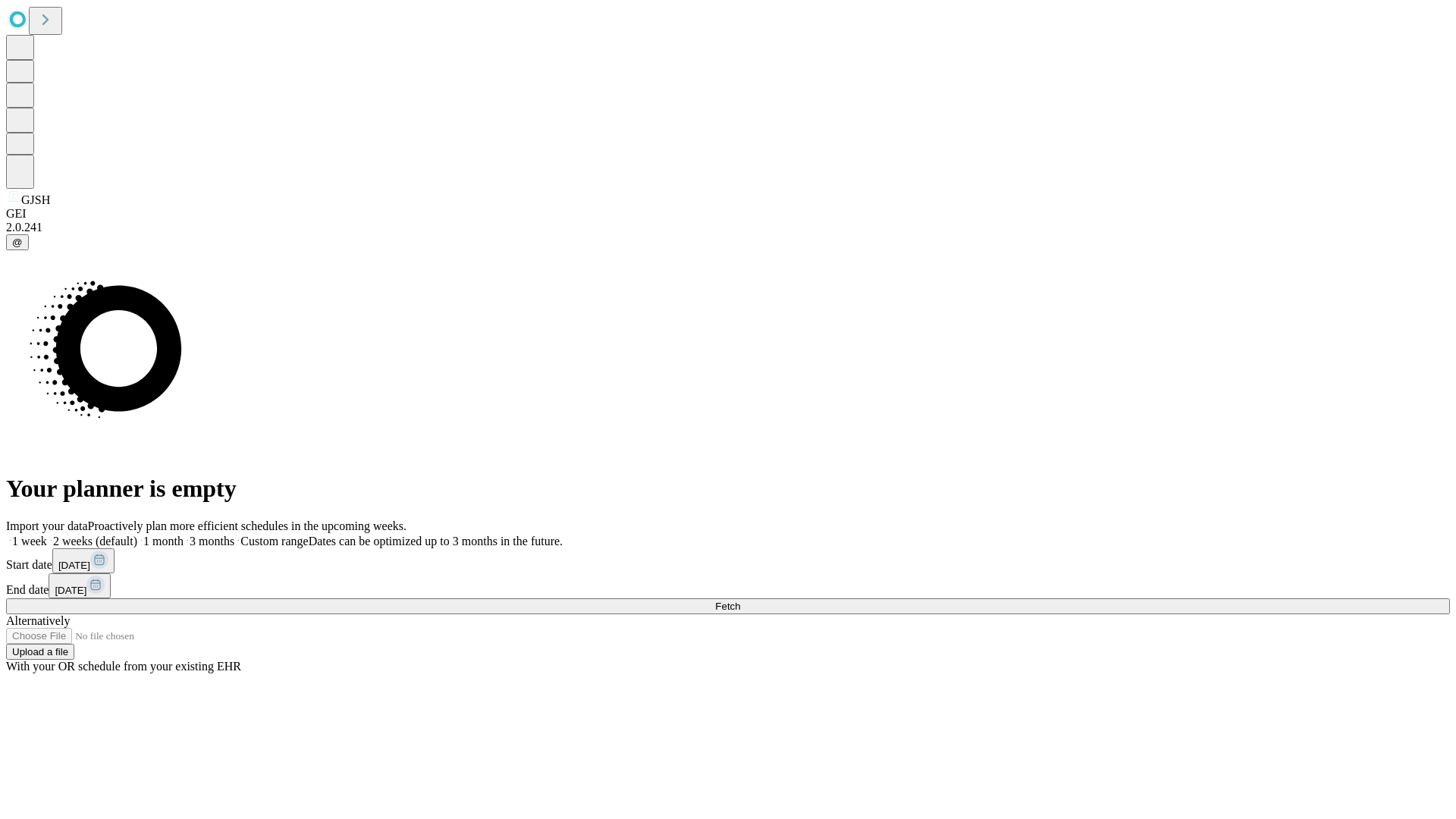
click at [740, 600] on span "Fetch" at bounding box center [727, 606] width 25 height 11
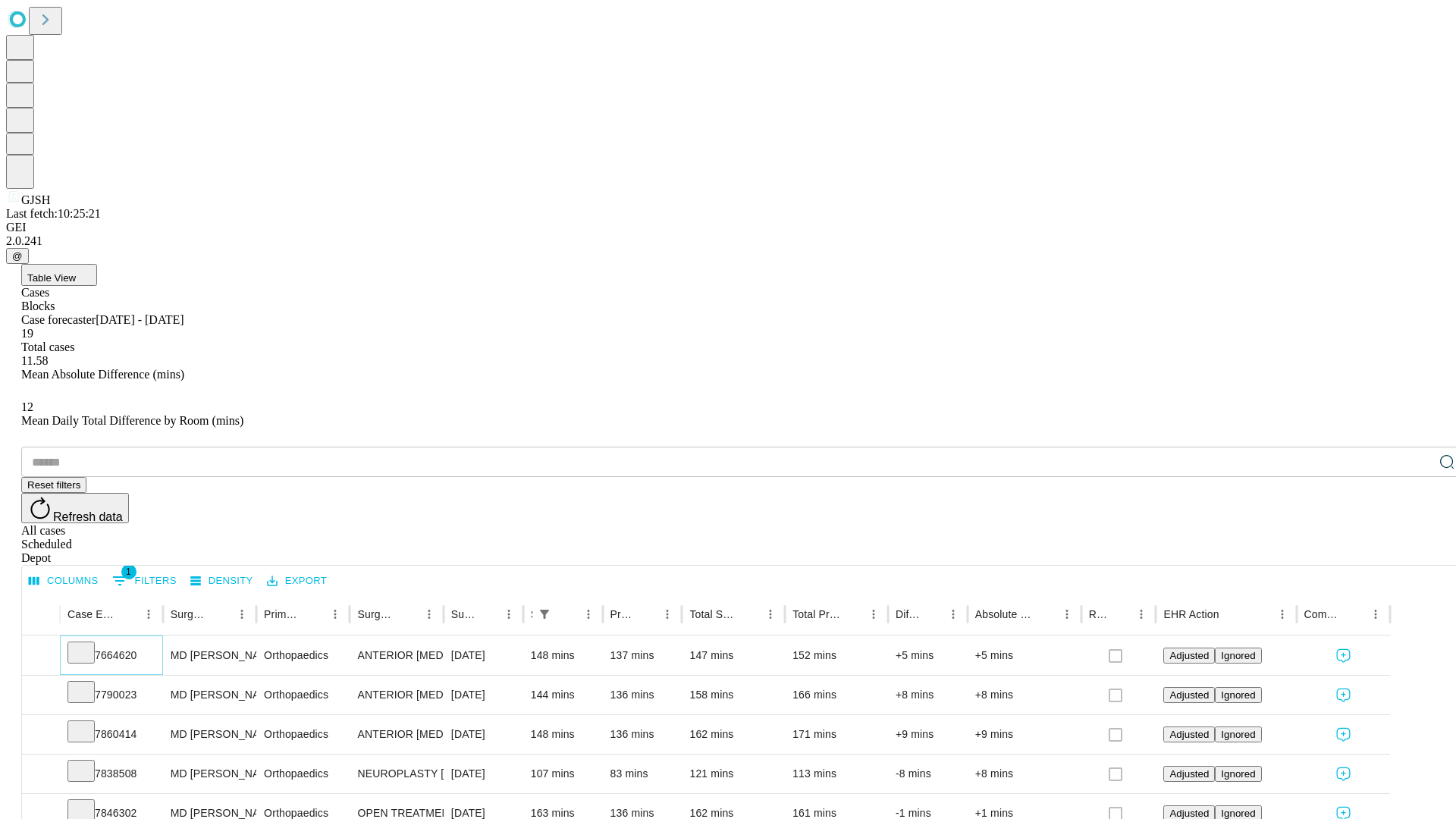
click at [89, 644] on icon at bounding box center [81, 651] width 15 height 15
